Goal: Information Seeking & Learning: Learn about a topic

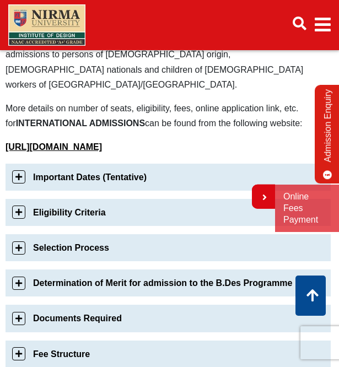
scroll to position [329, 0]
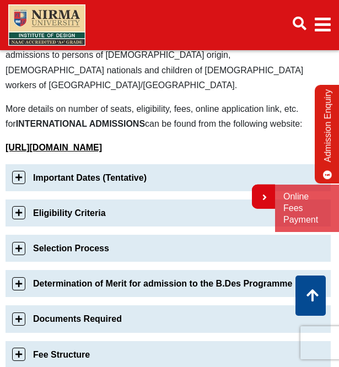
click at [75, 342] on link "Fee Structure" at bounding box center [169, 355] width 326 height 27
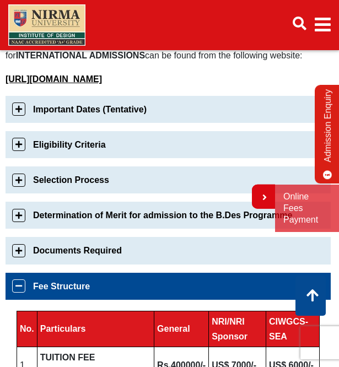
scroll to position [397, 0]
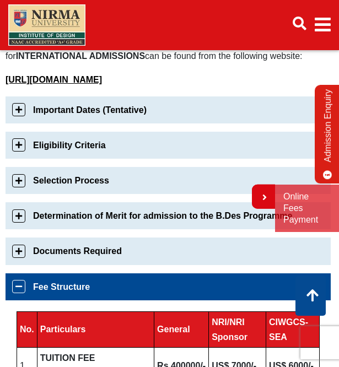
click at [58, 97] on link "Important Dates (Tentative)" at bounding box center [169, 110] width 326 height 27
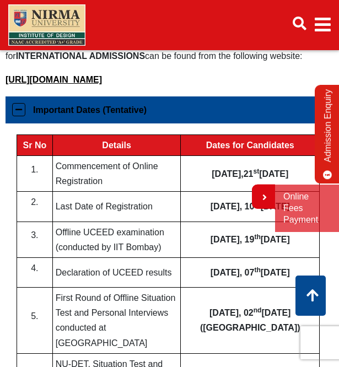
click at [58, 97] on link "Important Dates (Tentative)" at bounding box center [169, 110] width 326 height 27
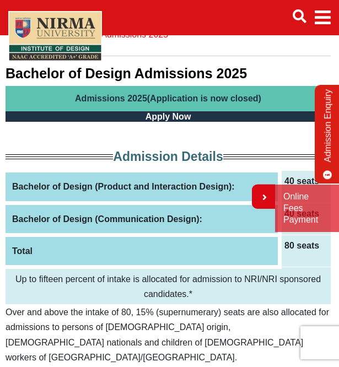
scroll to position [0, 0]
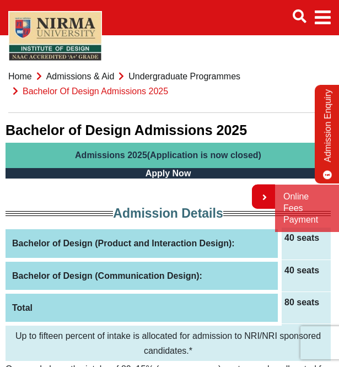
click at [57, 29] on img "Main navigation" at bounding box center [55, 36] width 94 height 50
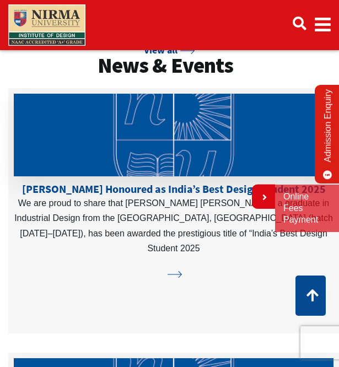
scroll to position [3786, 0]
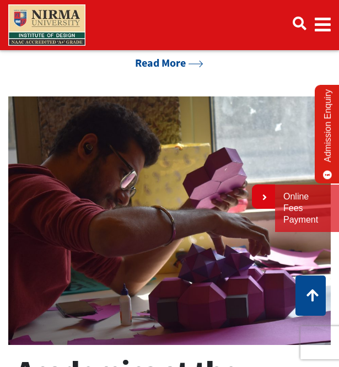
scroll to position [460, 0]
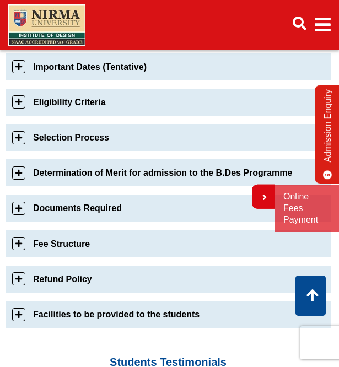
scroll to position [441, 0]
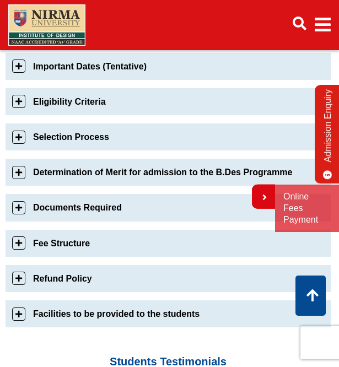
click at [39, 231] on link "Fee Structure" at bounding box center [169, 243] width 326 height 27
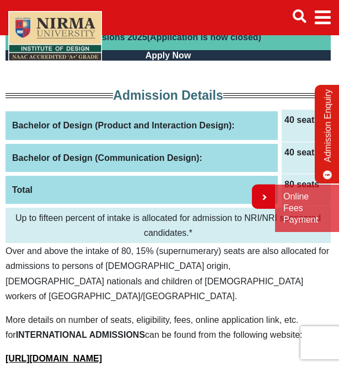
scroll to position [115, 0]
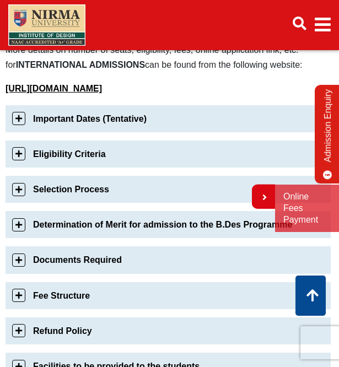
scroll to position [389, 0]
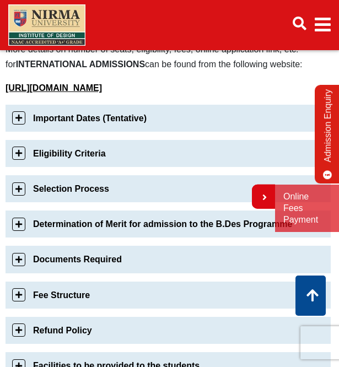
click at [118, 282] on link "Fee Structure" at bounding box center [169, 295] width 326 height 27
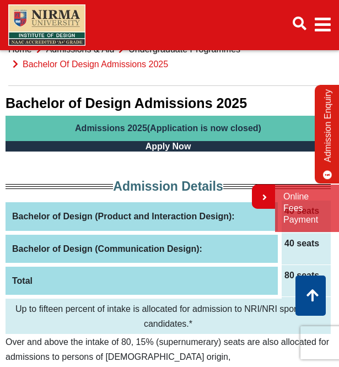
scroll to position [0, 0]
